Goal: Information Seeking & Learning: Learn about a topic

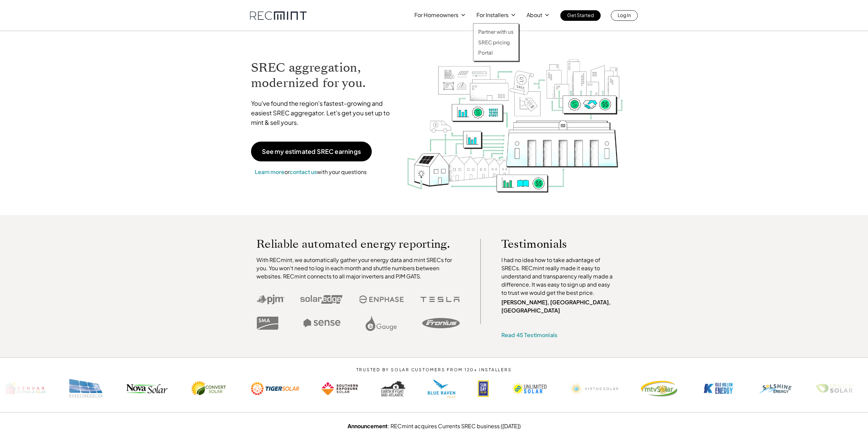
click at [496, 16] on p "For Installers" at bounding box center [493, 15] width 32 height 10
click at [495, 41] on p "SREC pricing" at bounding box center [494, 42] width 32 height 7
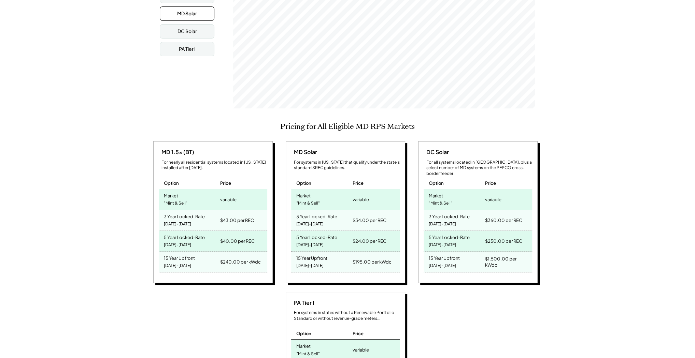
scroll to position [191, 0]
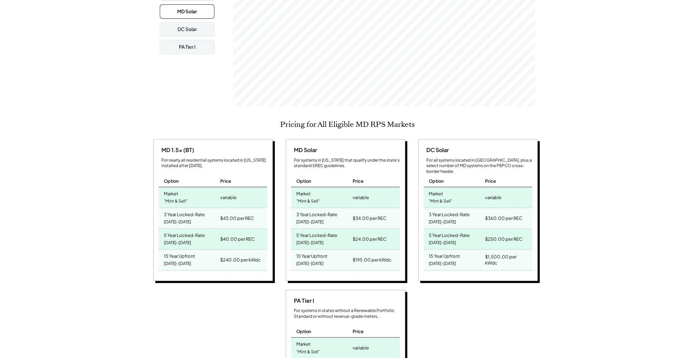
click at [155, 294] on div "PA Tier I For systems in states without a Renewable Portfolio Standard or witho…" at bounding box center [346, 362] width 390 height 144
drag, startPoint x: 187, startPoint y: 258, endPoint x: 176, endPoint y: 259, distance: 11.7
click at [176, 259] on div "15 Year Upfront 2025-2039" at bounding box center [189, 260] width 60 height 20
click at [120, 253] on div "Maryland SREC Market Pricing View other state pricing See your estimated SREC e…" at bounding box center [347, 332] width 695 height 848
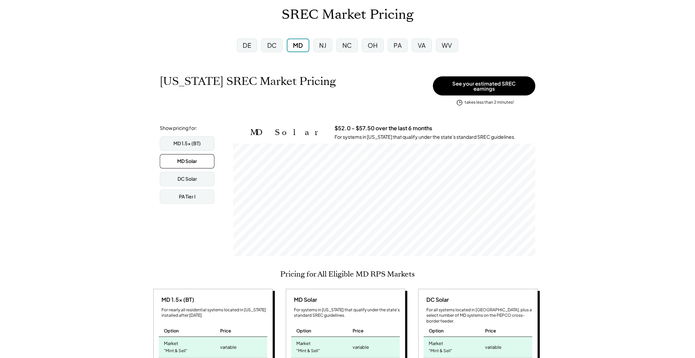
scroll to position [0, 0]
